Goal: Check status: Verify the current state of an ongoing process or item

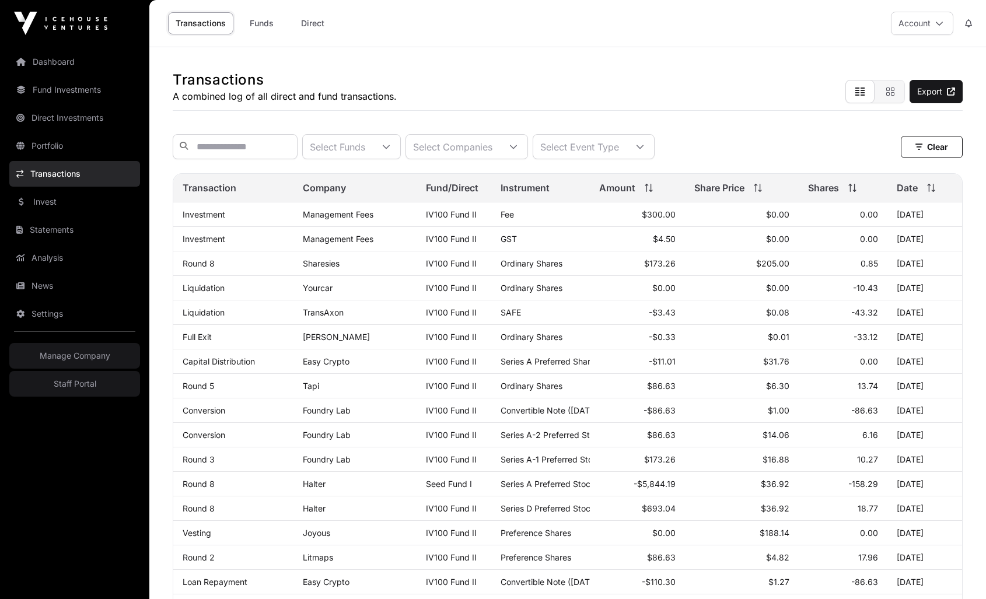
click at [744, 187] on icon at bounding box center [933, 188] width 1 height 8
click at [744, 187] on icon at bounding box center [931, 188] width 8 height 8
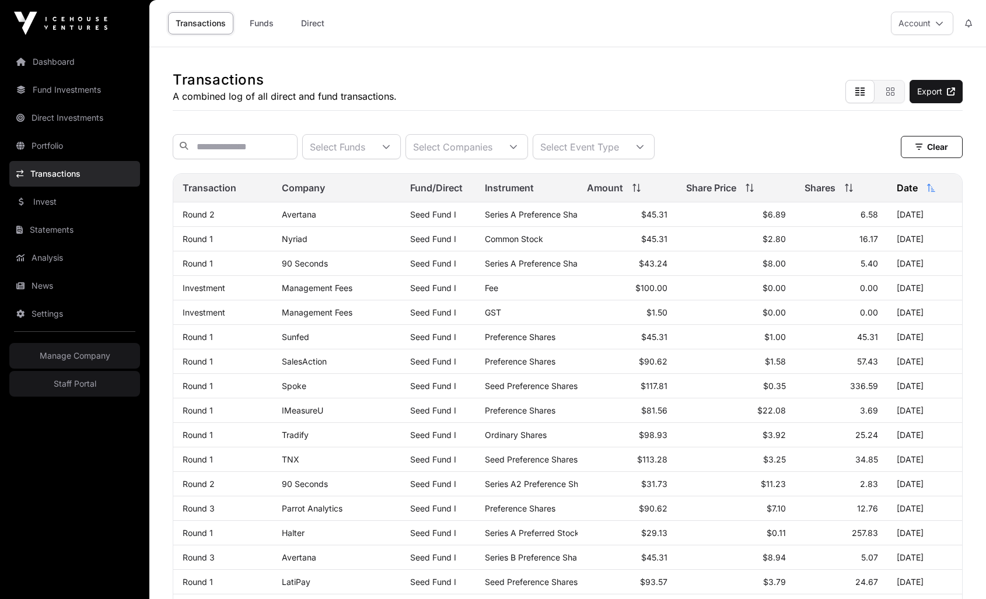
click at [637, 192] on icon at bounding box center [639, 191] width 4 height 2
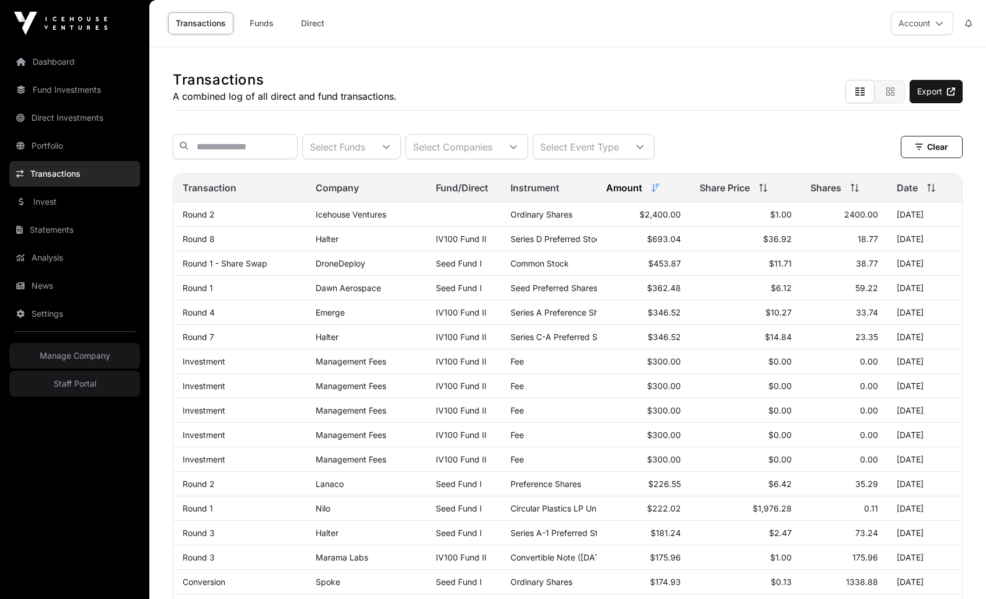
click at [744, 187] on icon at bounding box center [852, 188] width 1 height 8
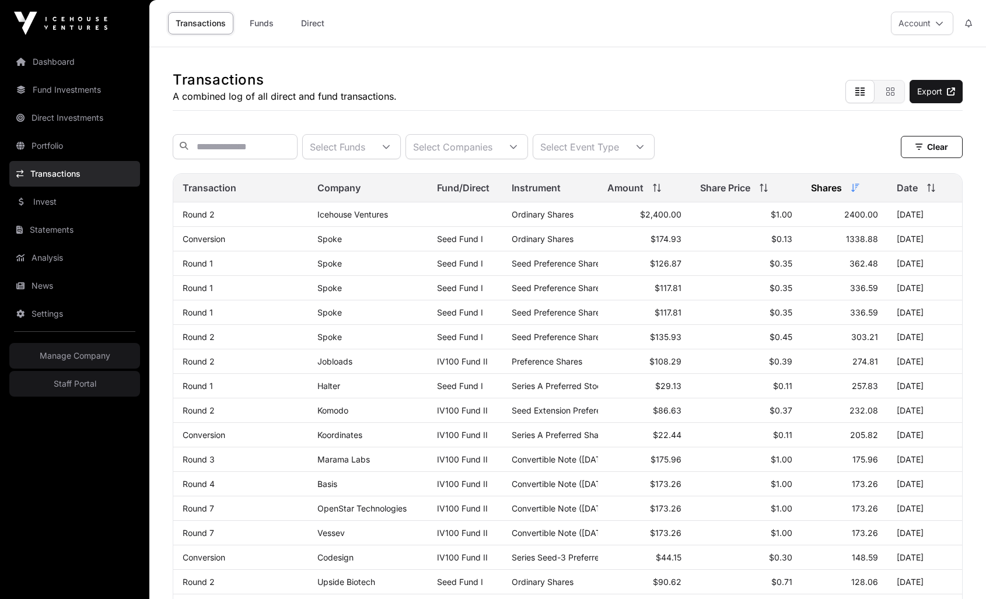
click at [744, 187] on icon at bounding box center [855, 188] width 8 height 8
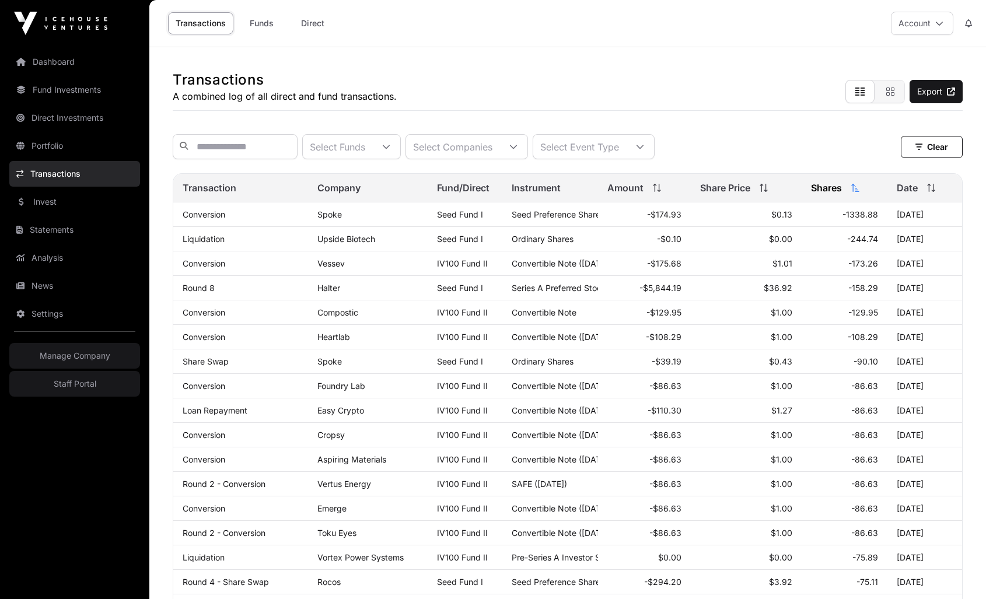
click at [744, 187] on icon at bounding box center [855, 188] width 8 height 8
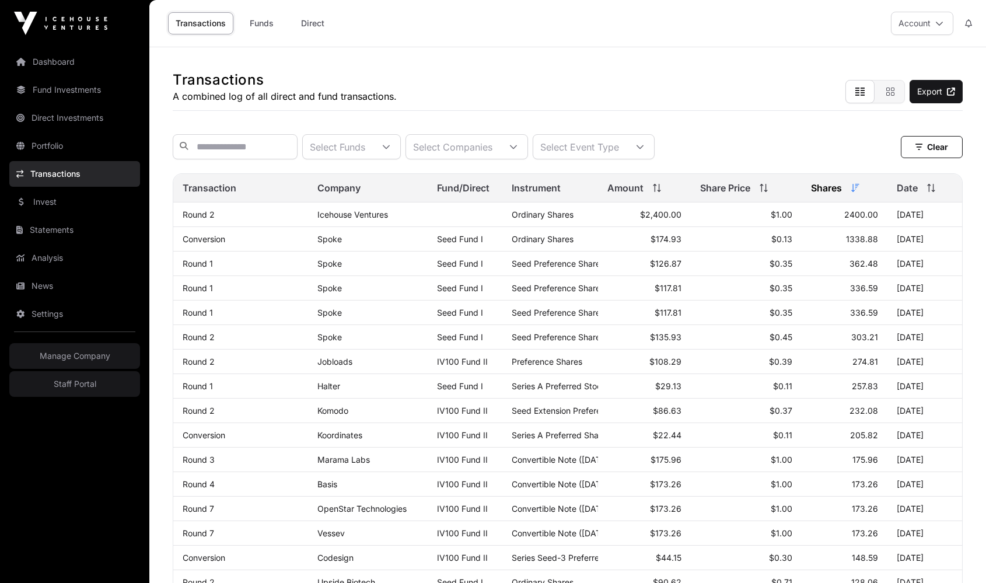
click at [200, 218] on link "Round 2" at bounding box center [199, 214] width 32 height 10
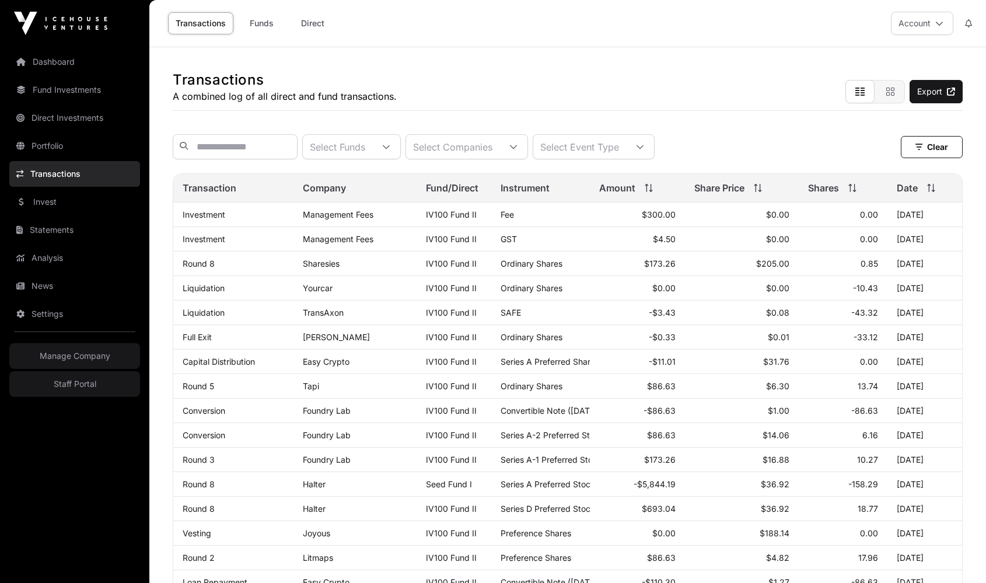
click at [199, 213] on link "Investment" at bounding box center [204, 214] width 43 height 10
click at [212, 412] on link "Conversion" at bounding box center [204, 410] width 43 height 10
click at [648, 194] on div "Amount" at bounding box center [637, 188] width 77 height 14
